Goal: Task Accomplishment & Management: Complete application form

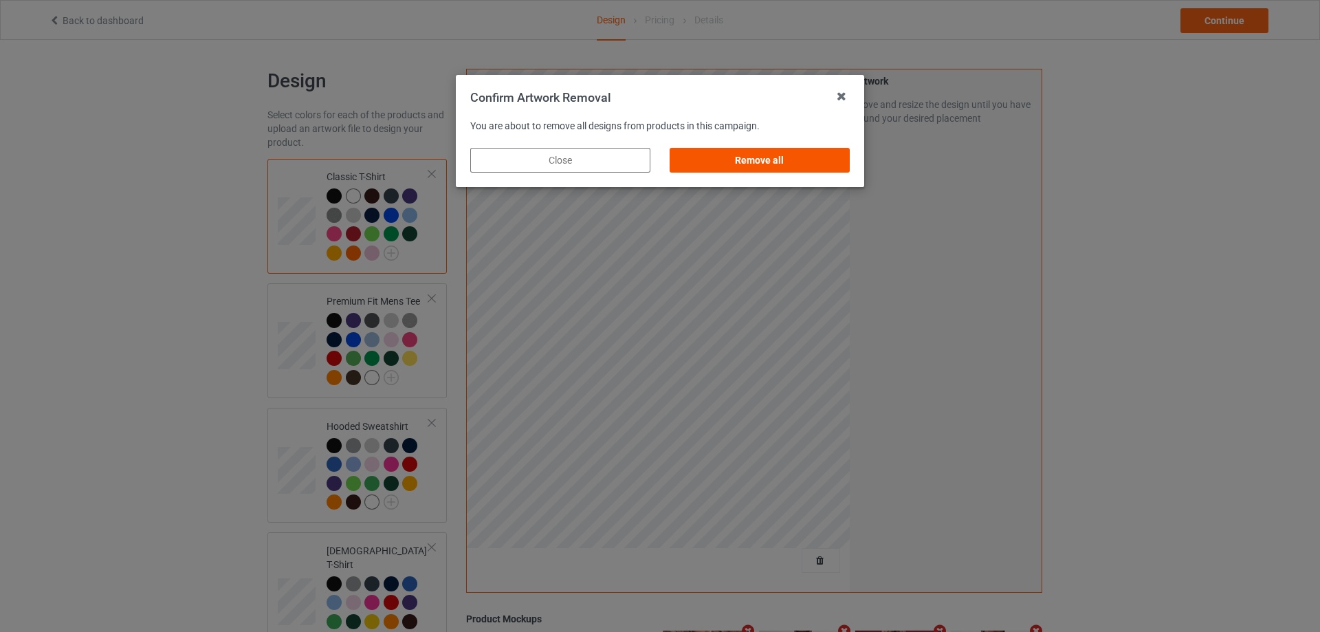
drag, startPoint x: 813, startPoint y: 152, endPoint x: 826, endPoint y: 160, distance: 15.1
click at [813, 154] on div "Remove all" at bounding box center [760, 160] width 180 height 25
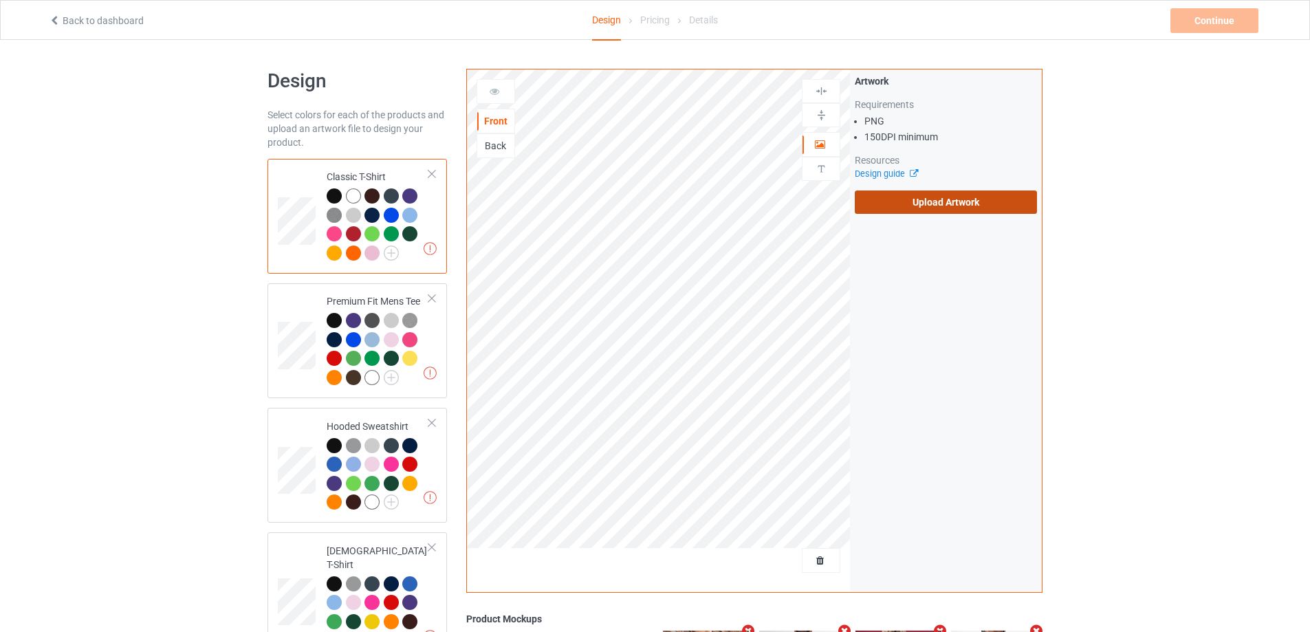
click at [924, 201] on label "Upload Artwork" at bounding box center [946, 201] width 182 height 23
click at [0, 0] on input "Upload Artwork" at bounding box center [0, 0] width 0 height 0
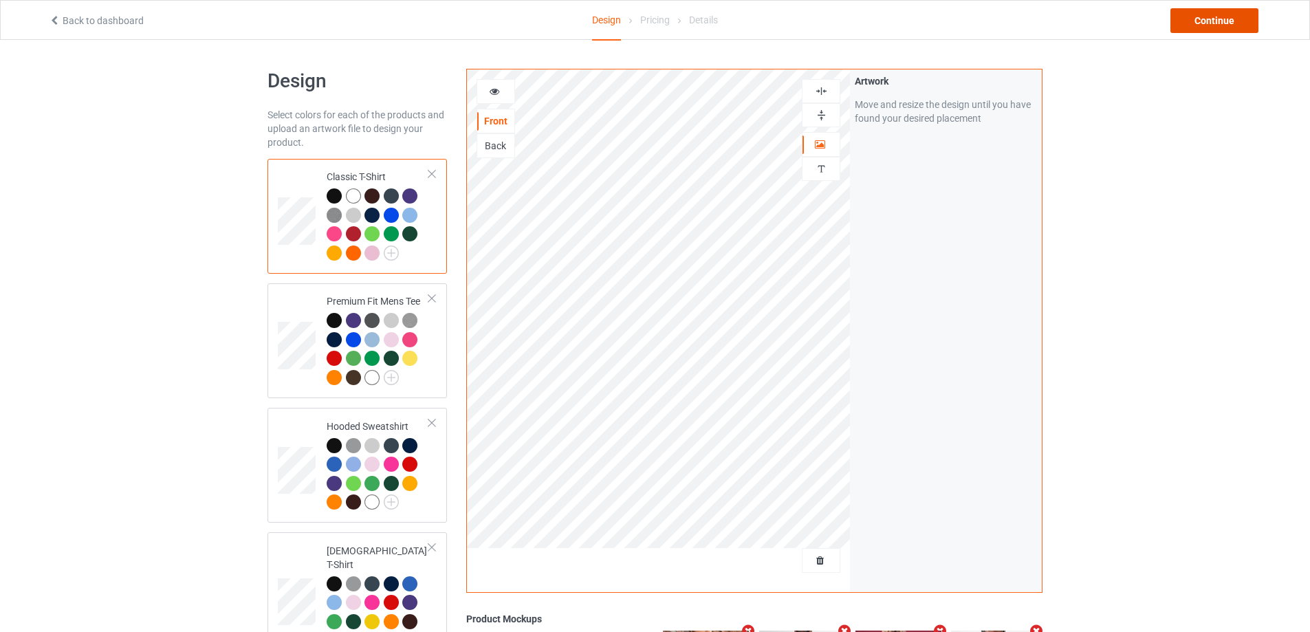
click at [1228, 22] on div "Continue" at bounding box center [1214, 20] width 88 height 25
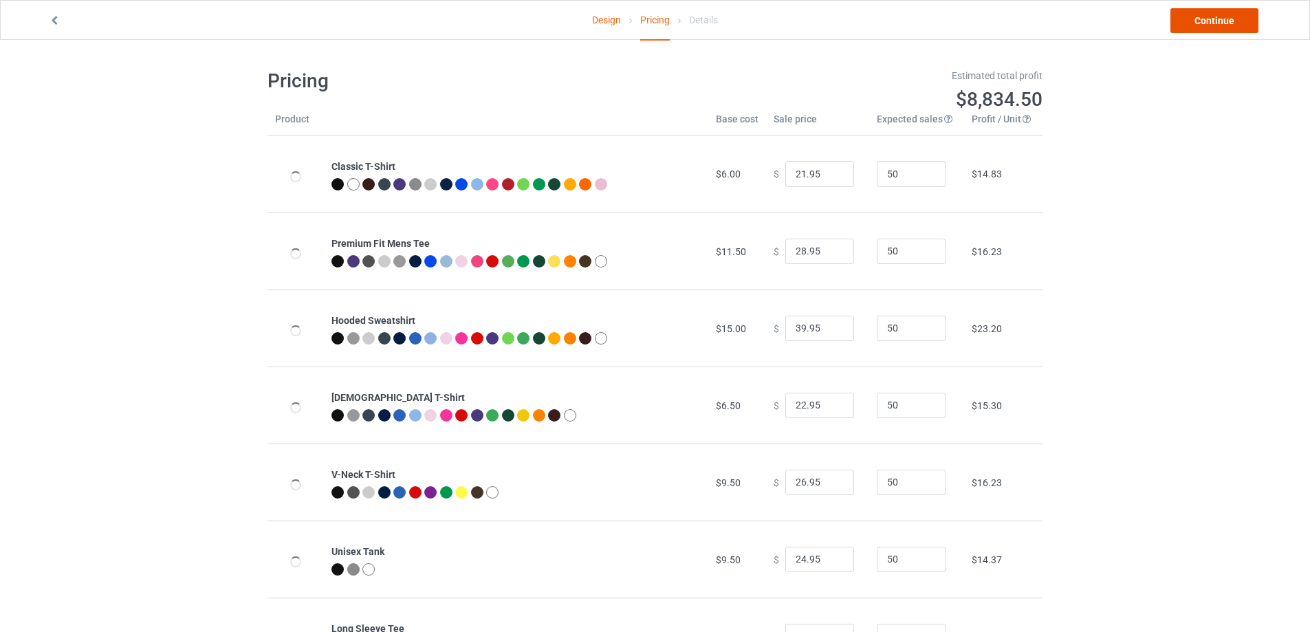
click at [1227, 21] on link "Continue" at bounding box center [1214, 20] width 88 height 25
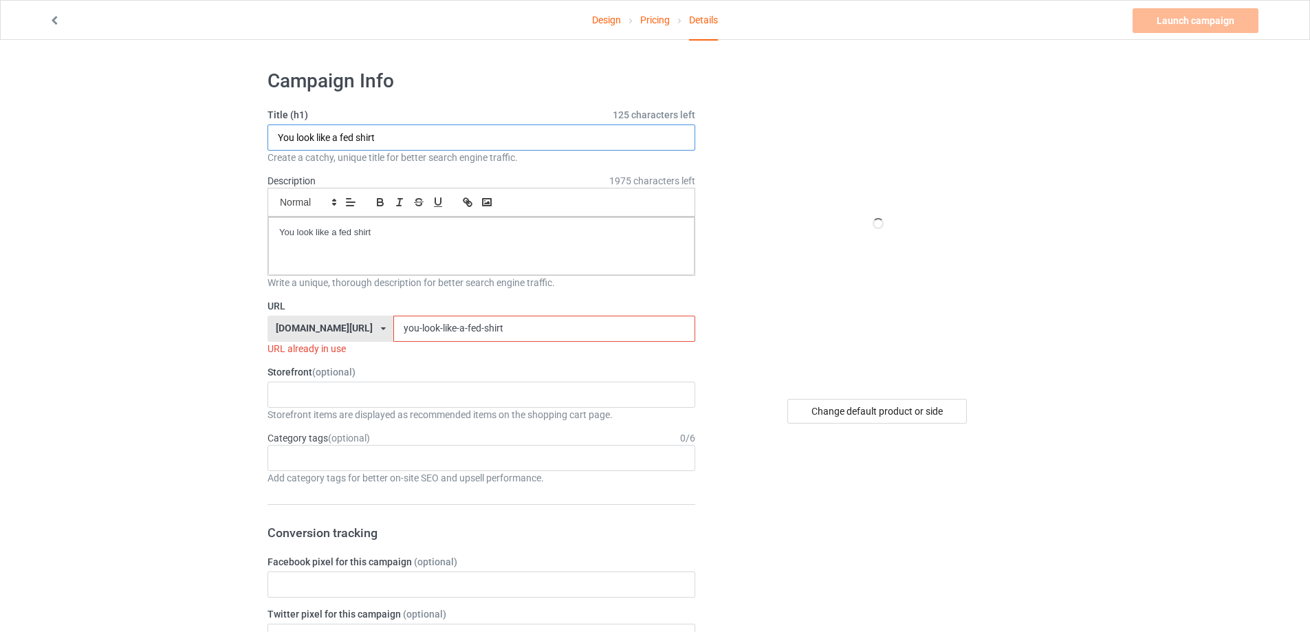
drag, startPoint x: 392, startPoint y: 142, endPoint x: 385, endPoint y: 237, distance: 95.1
paste input "Off Meta"
type input "Off Meta shirt"
drag, startPoint x: 315, startPoint y: 230, endPoint x: 224, endPoint y: 246, distance: 92.1
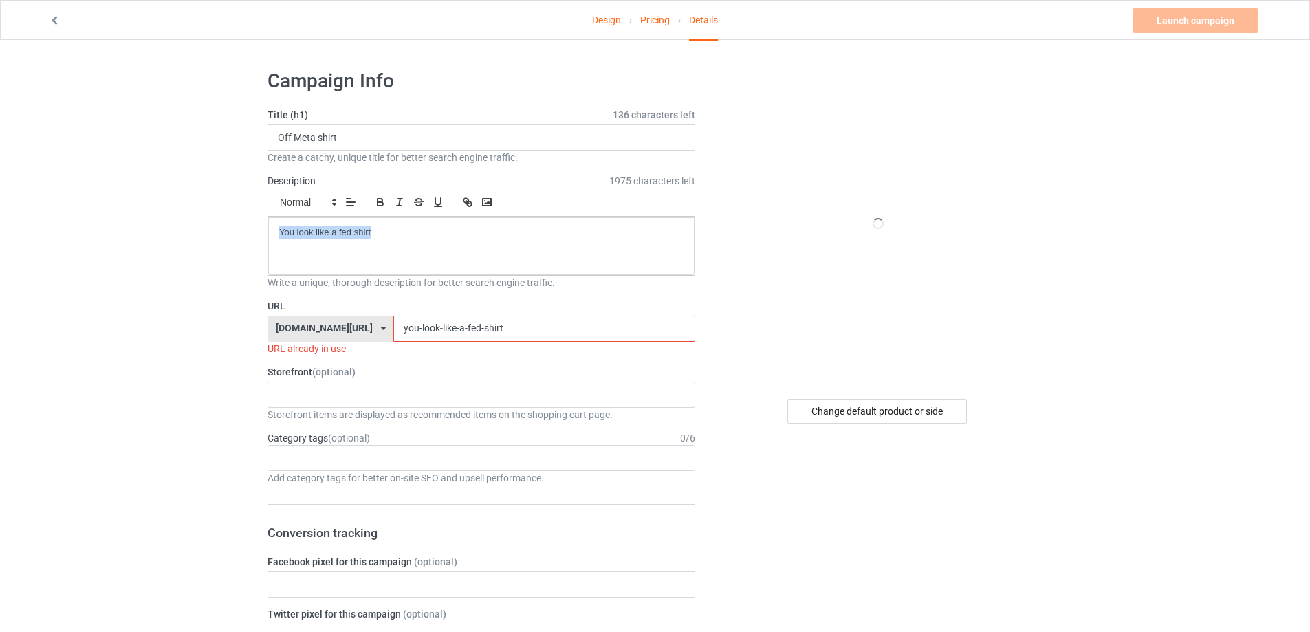
drag, startPoint x: 252, startPoint y: 329, endPoint x: 201, endPoint y: 329, distance: 50.9
click at [468, 328] on input "you-look-like-a-fed-shirt" at bounding box center [543, 329] width 301 height 26
paste input "Off Meta"
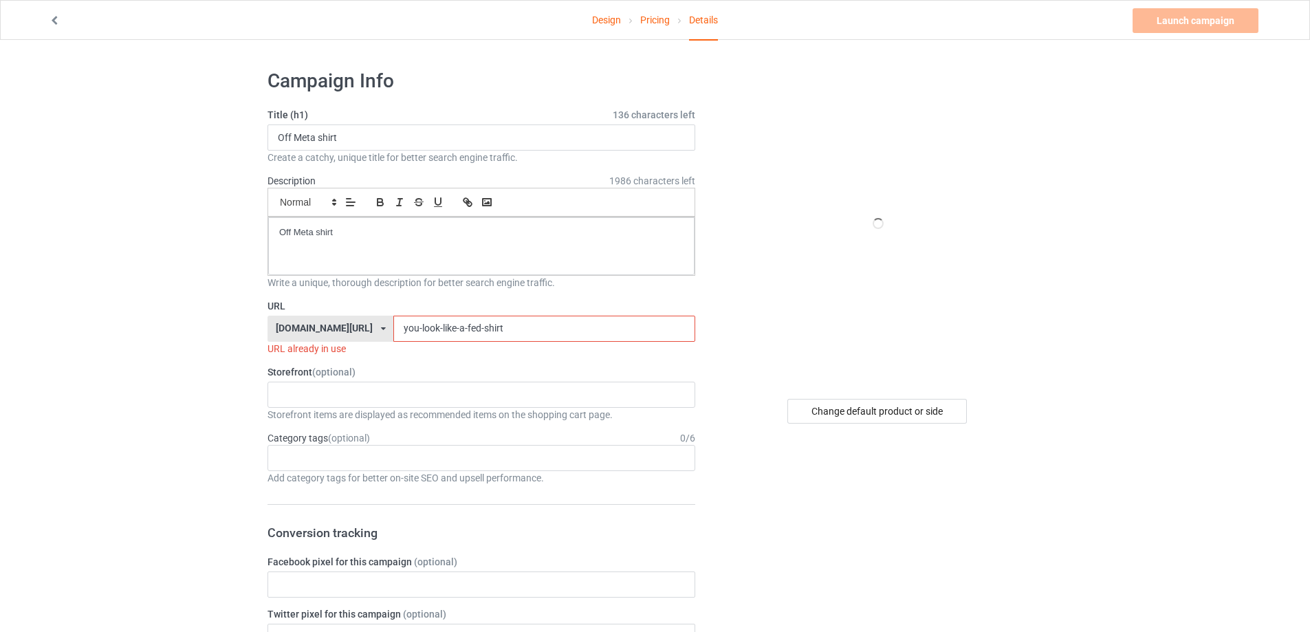
drag, startPoint x: 472, startPoint y: 328, endPoint x: 330, endPoint y: 326, distance: 141.7
click at [393, 326] on input "Off Meta shirt" at bounding box center [543, 329] width 301 height 26
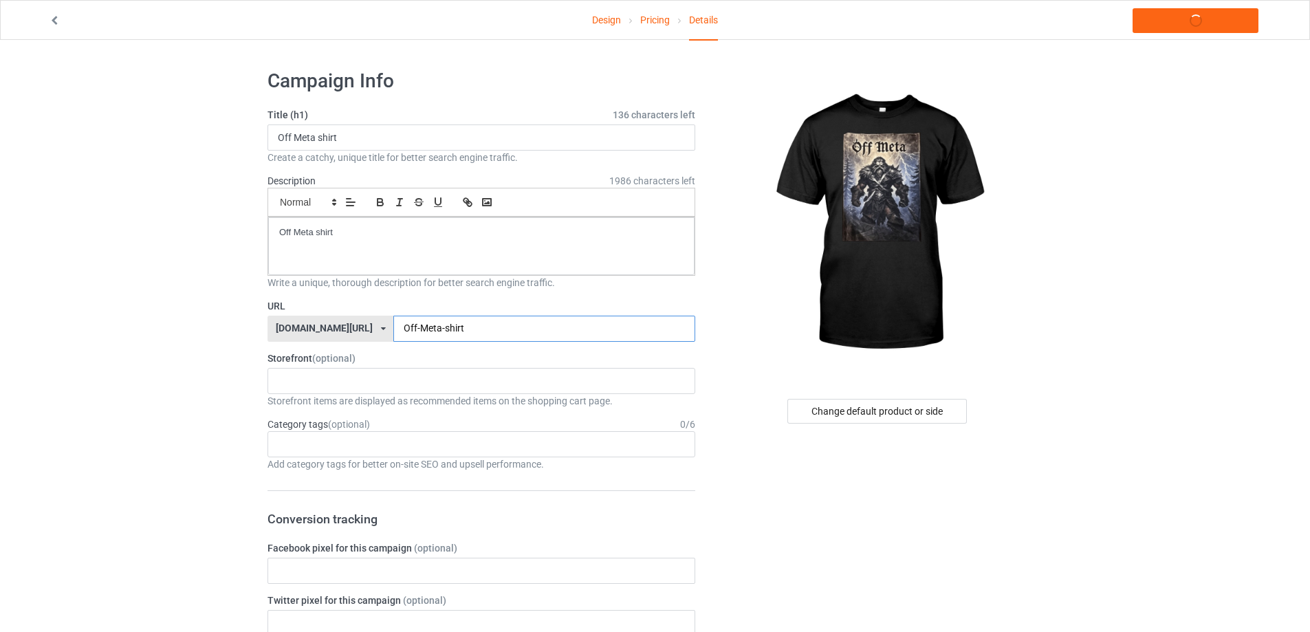
type input "Off-Meta-shirt"
click at [1194, 22] on link "Launch campaign" at bounding box center [1196, 20] width 126 height 25
